Goal: Task Accomplishment & Management: Use online tool/utility

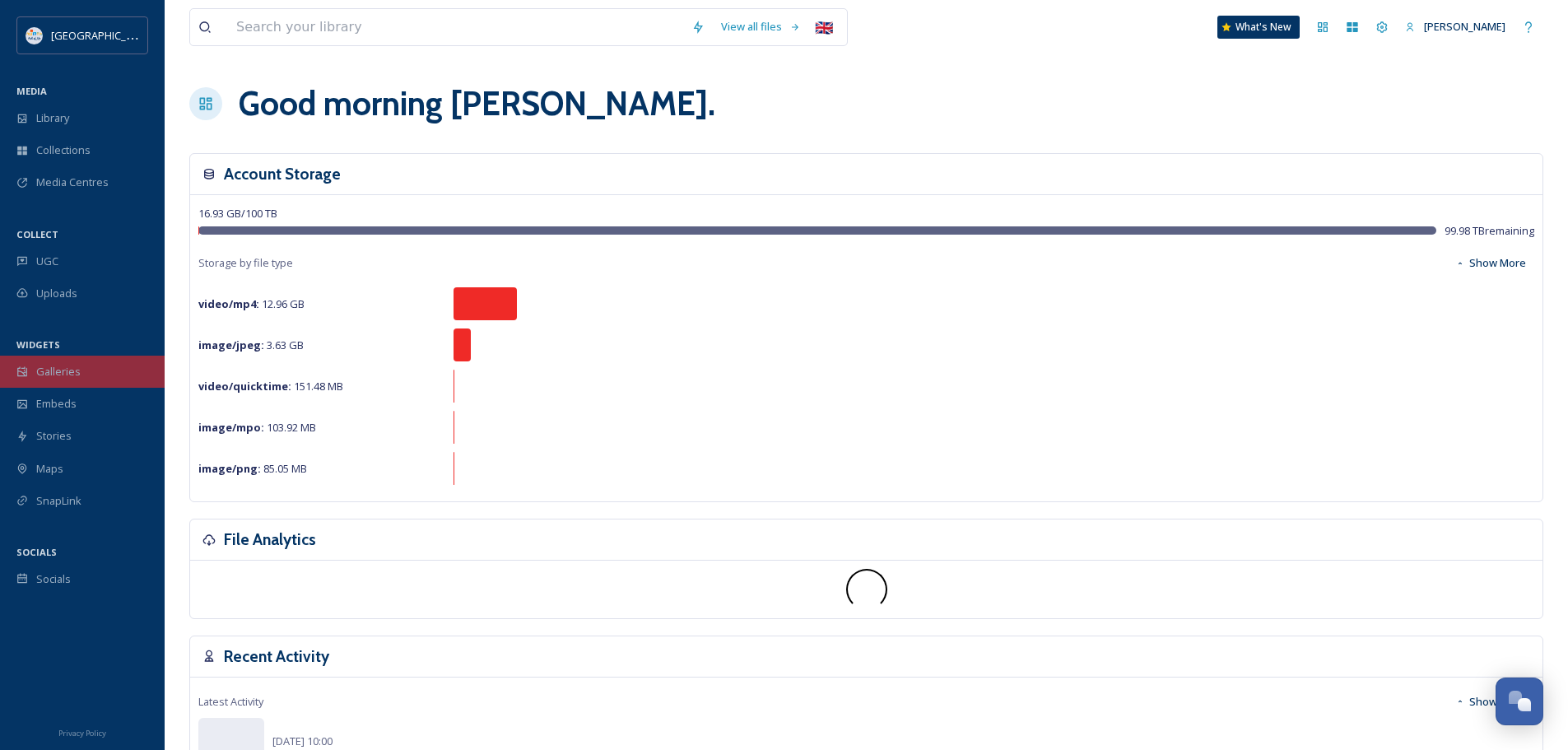
click at [53, 378] on span "Galleries" at bounding box center [58, 371] width 45 height 15
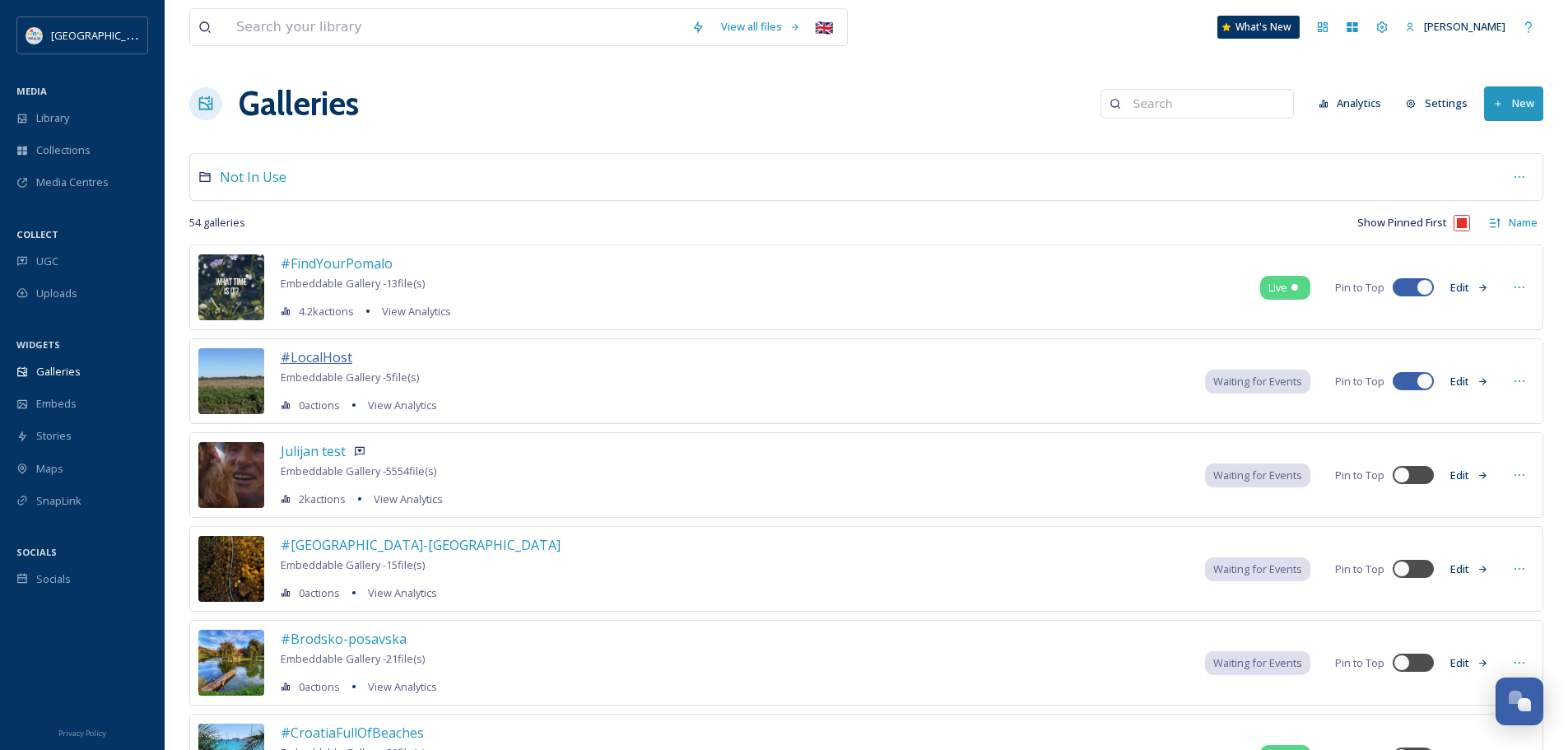
click at [324, 362] on span "#LocalHost" at bounding box center [316, 357] width 72 height 18
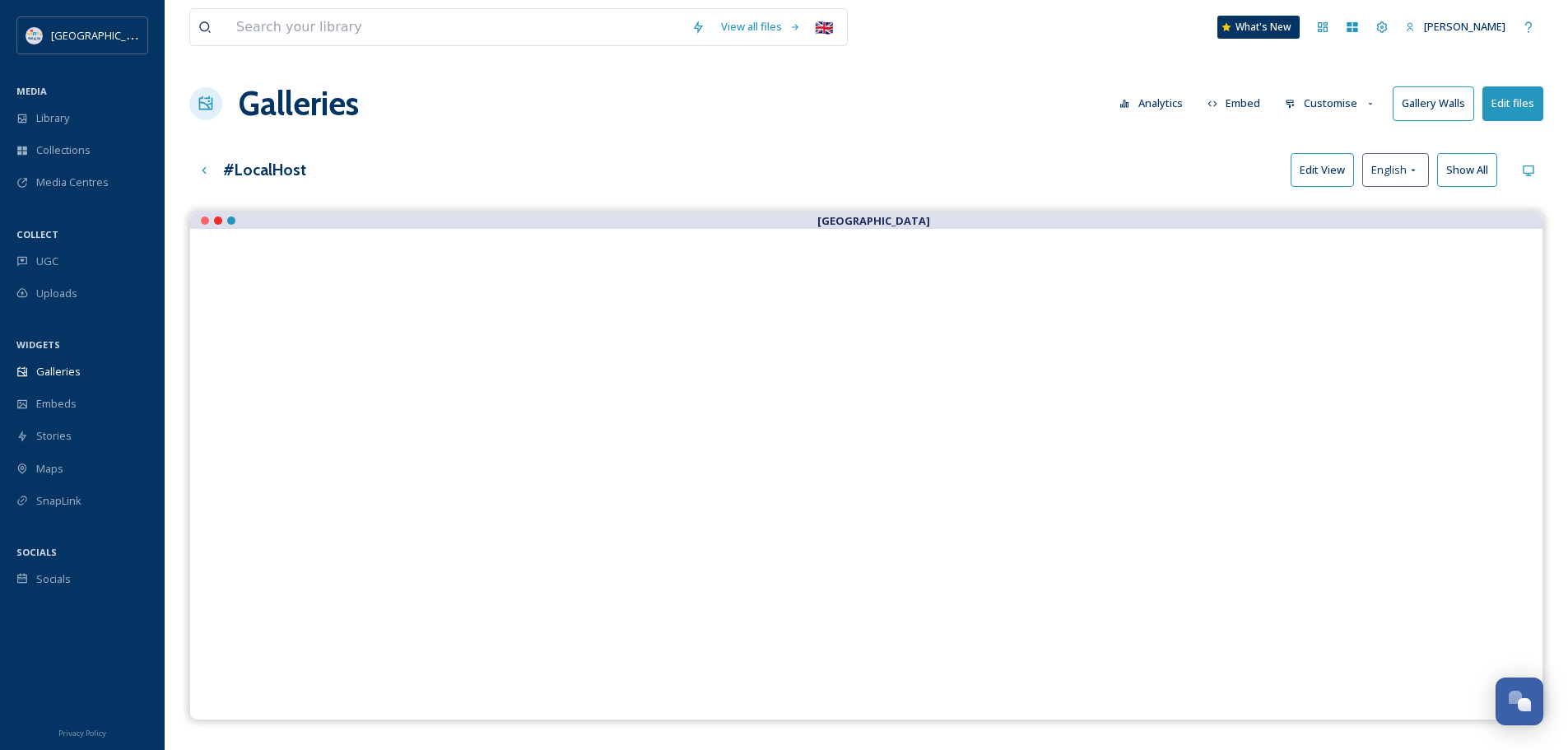
click at [1510, 101] on button "Edit files" at bounding box center [1514, 103] width 61 height 33
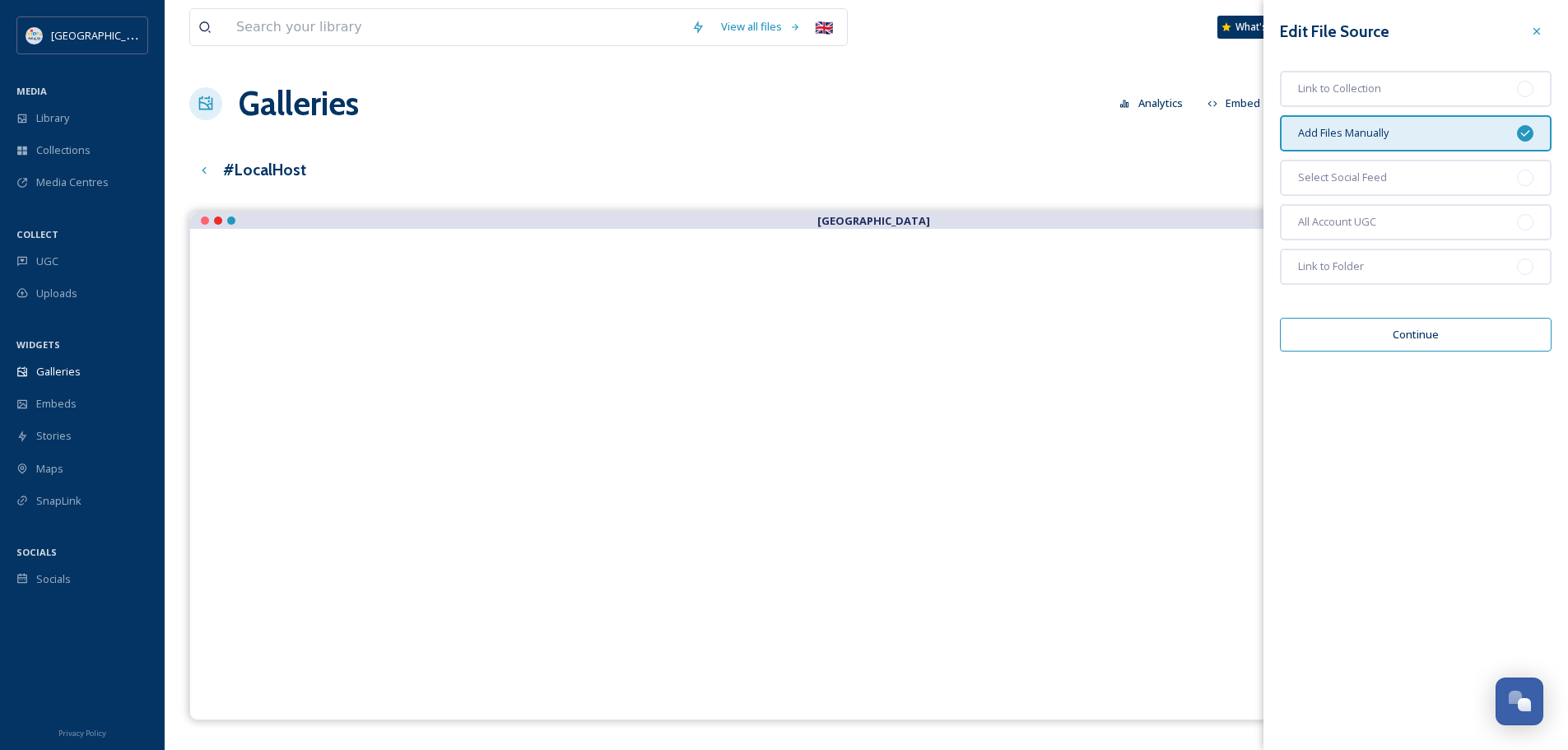
click at [1411, 333] on button "Continue" at bounding box center [1416, 334] width 272 height 33
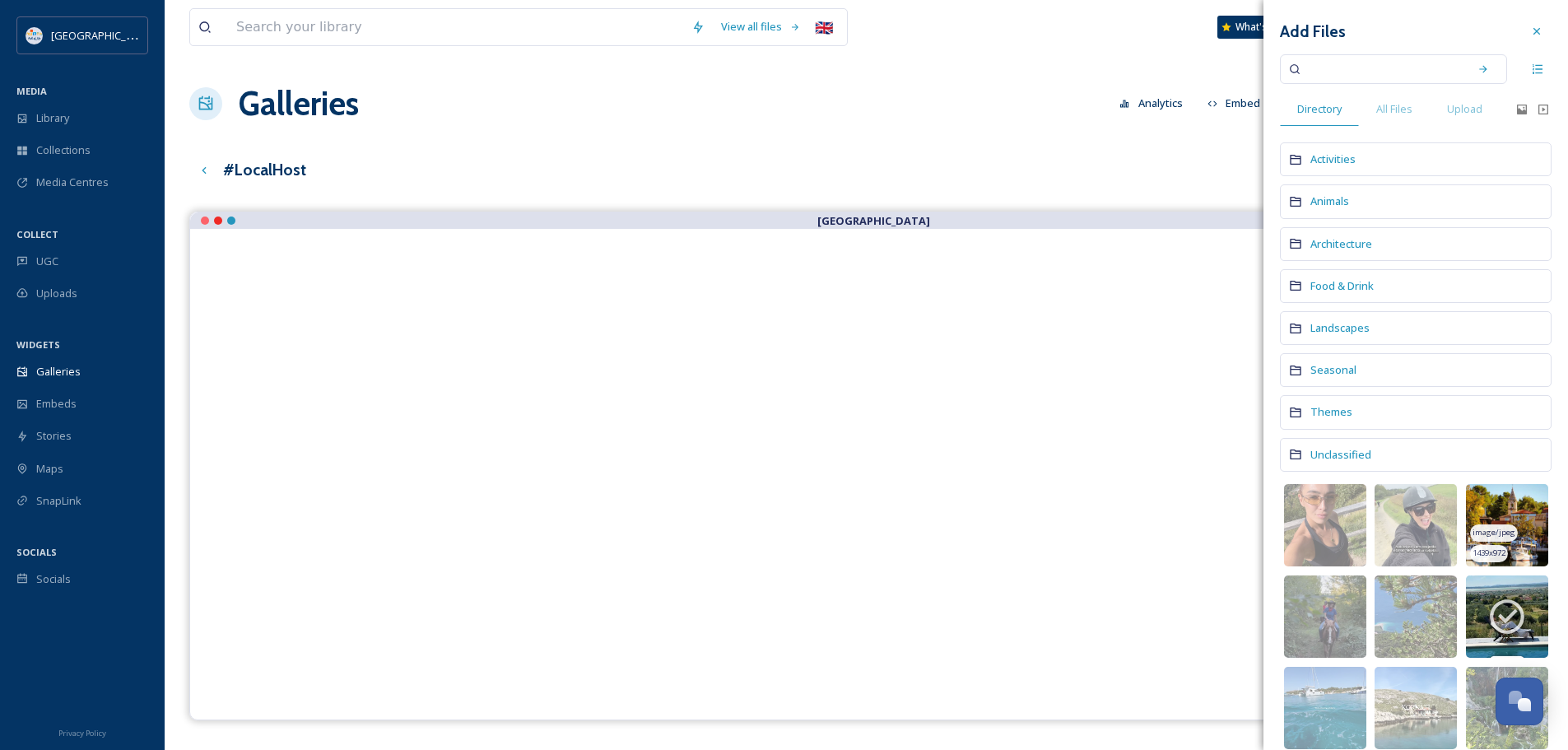
scroll to position [82, 0]
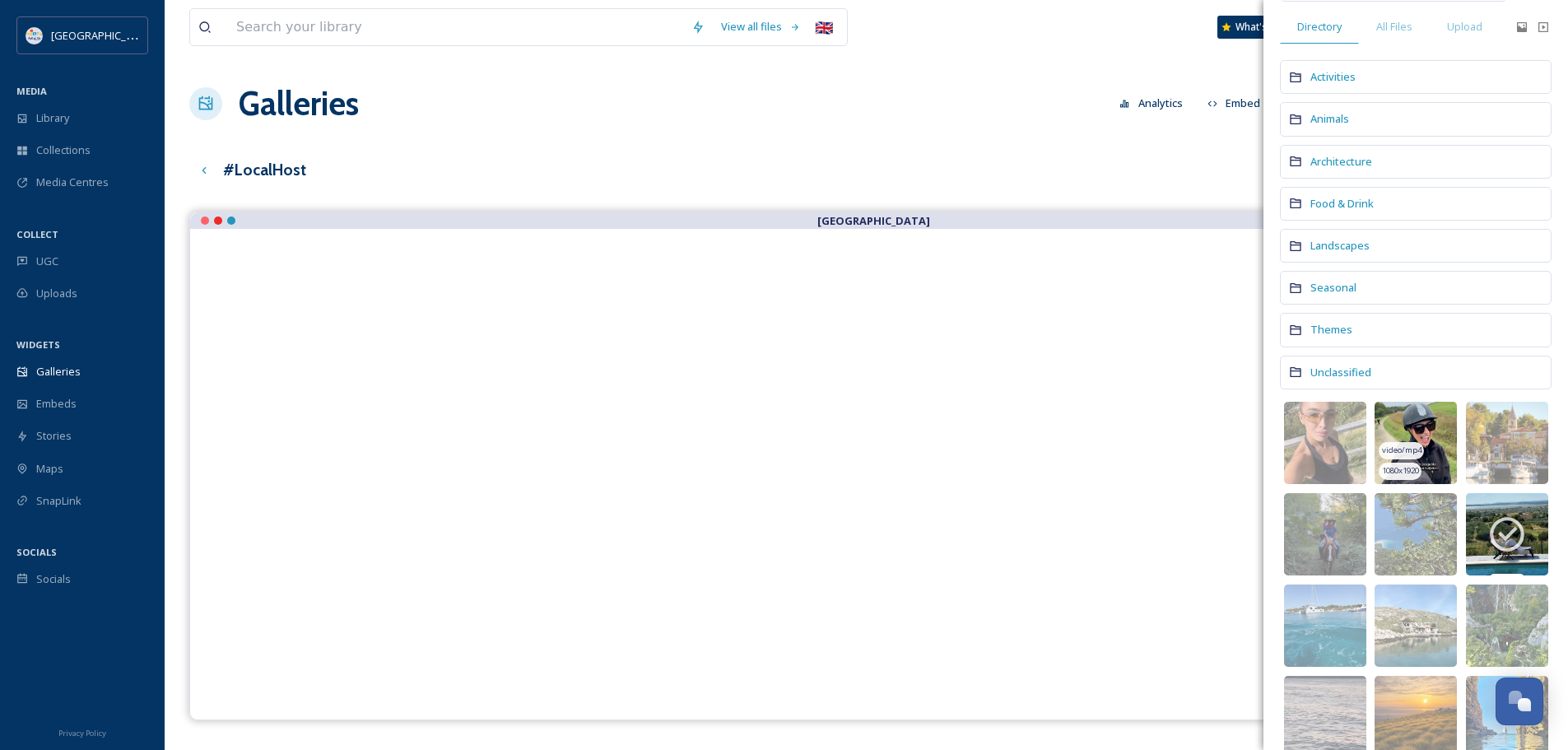
click at [1408, 422] on img at bounding box center [1416, 443] width 82 height 82
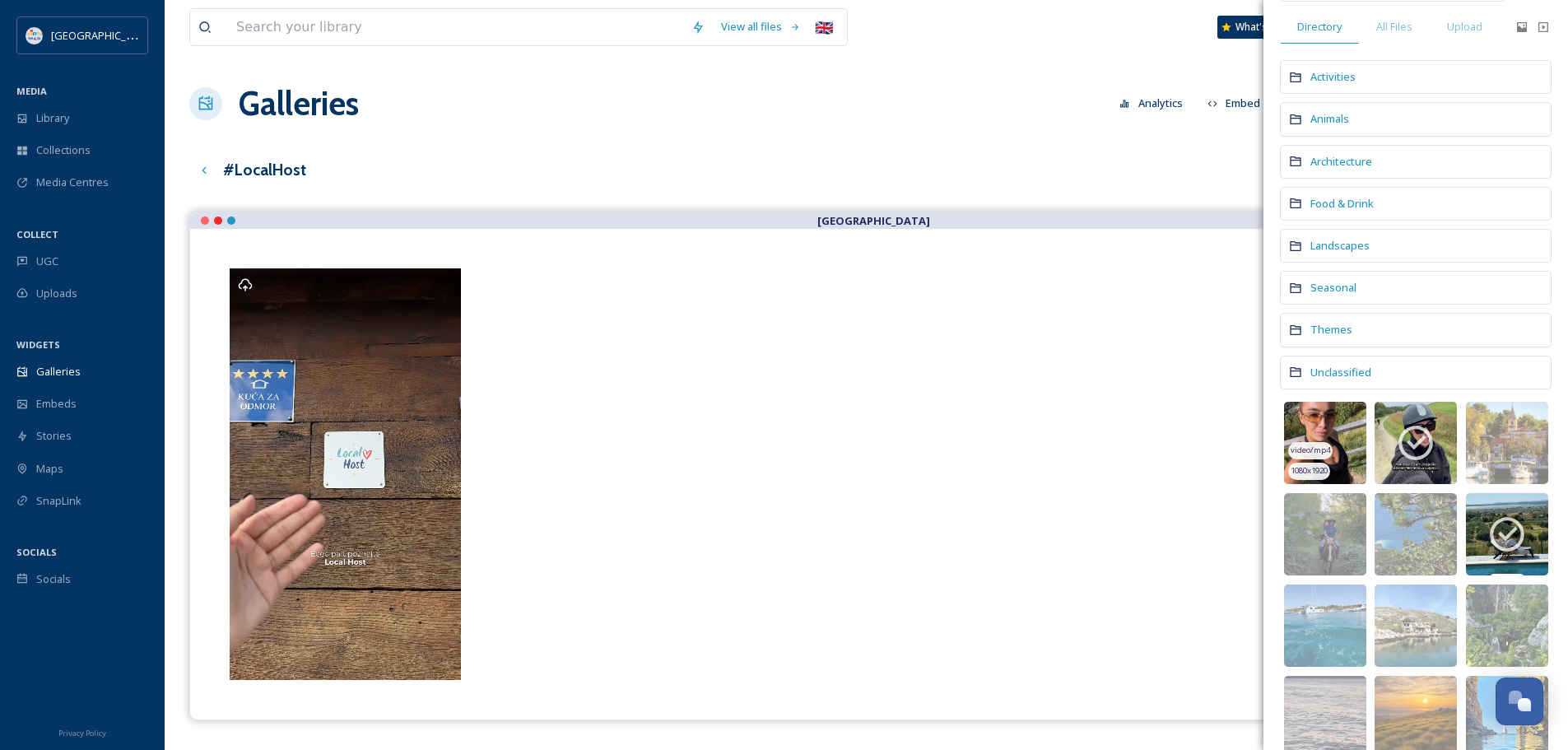
click at [1316, 422] on img at bounding box center [1326, 443] width 82 height 82
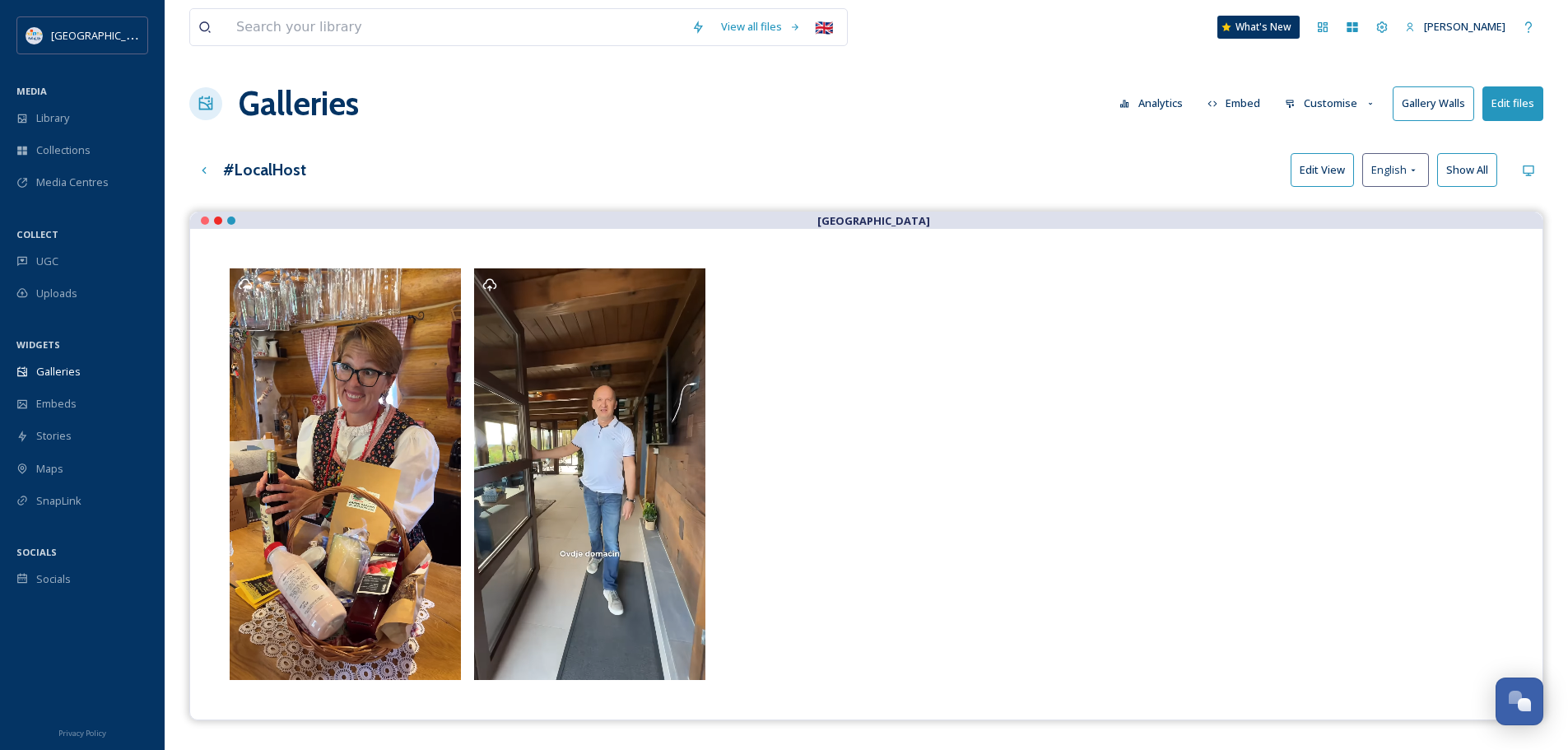
click at [1131, 150] on div "View all files 🇬🇧 What's New [PERSON_NAME] Zrnetic Galleries Analytics Embed Cu…" at bounding box center [867, 493] width 1404 height 987
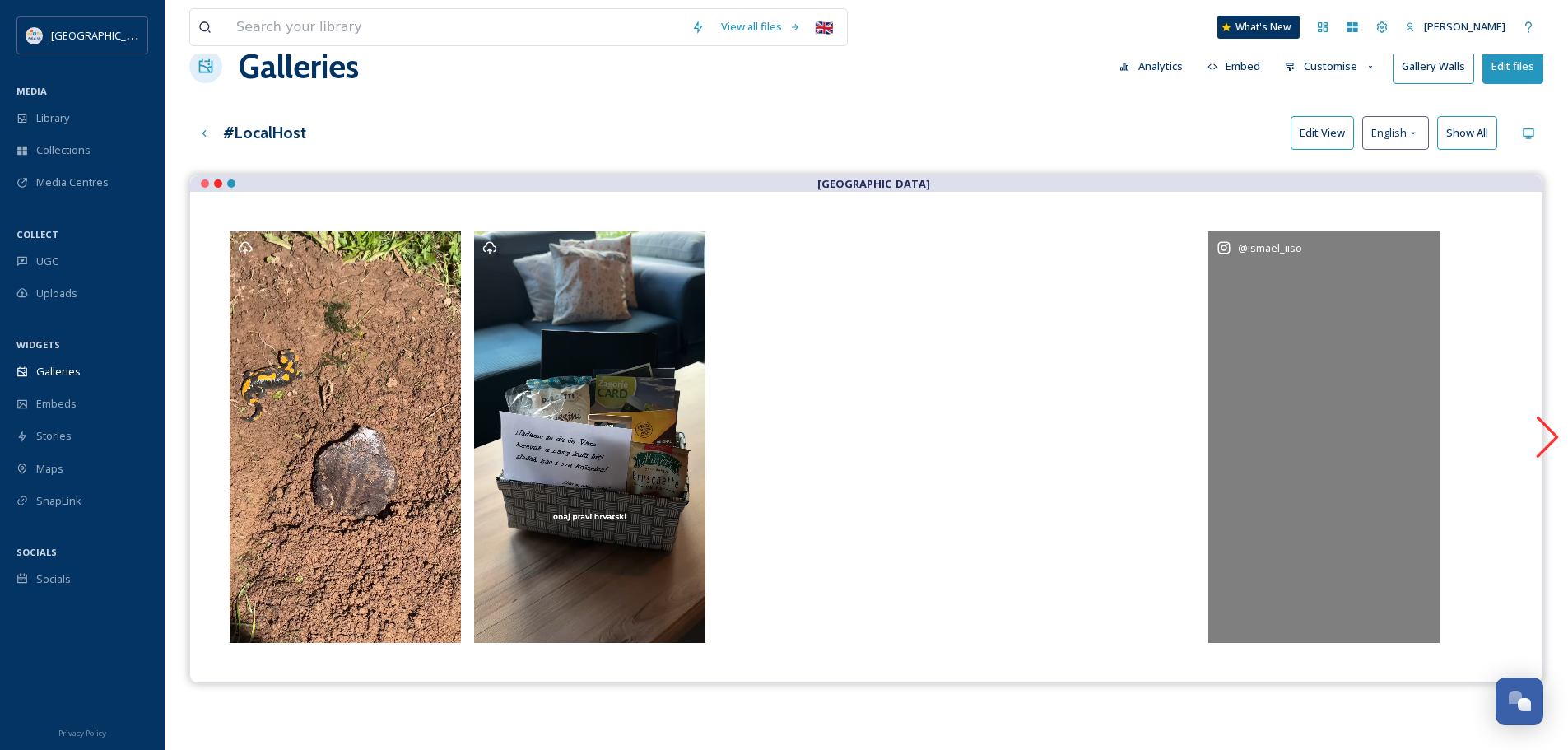
scroll to position [0, 0]
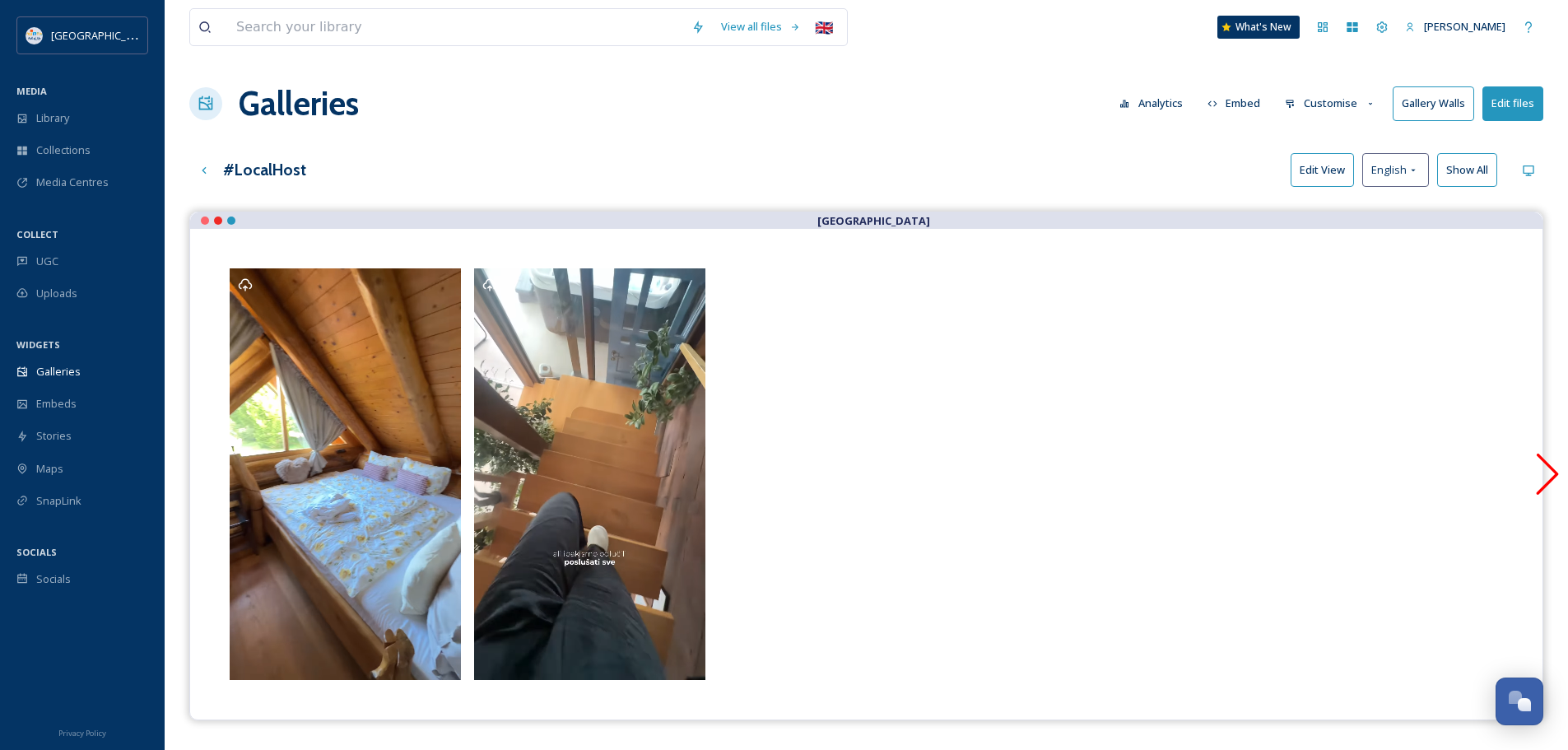
click at [1550, 474] on icon "Scroll Right" at bounding box center [1547, 473] width 41 height 41
